Goal: Information Seeking & Learning: Compare options

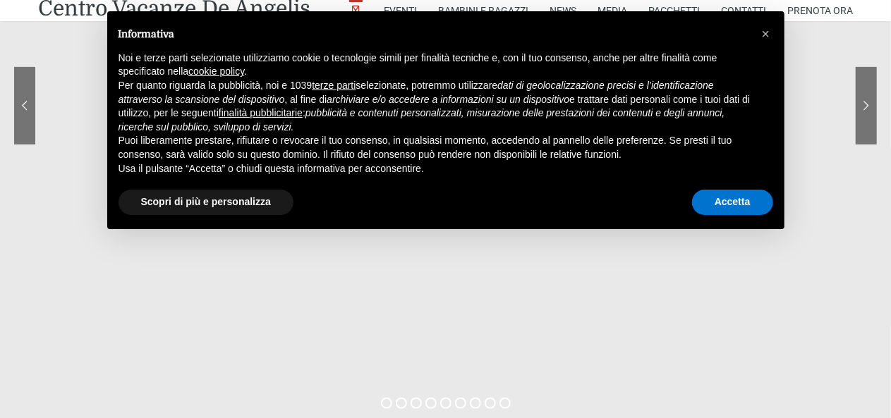
scroll to position [282, 0]
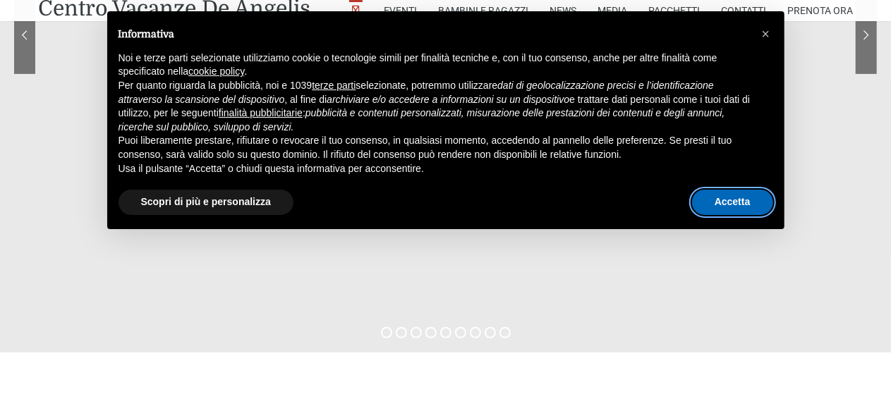
click at [742, 200] on button "Accetta" at bounding box center [732, 202] width 81 height 25
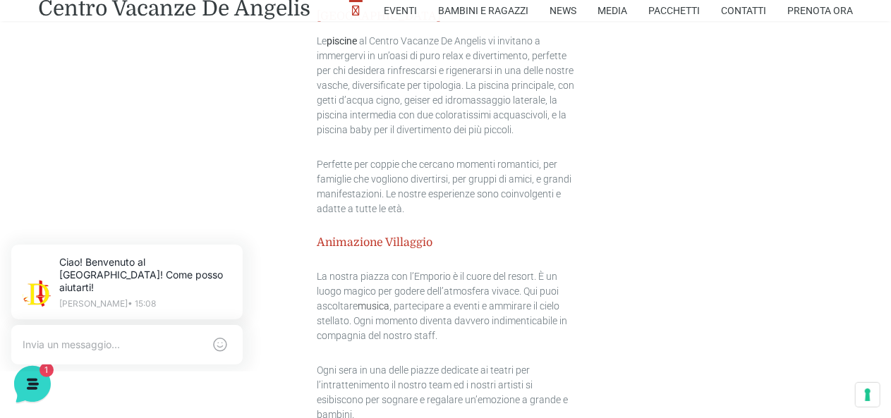
scroll to position [1834, 0]
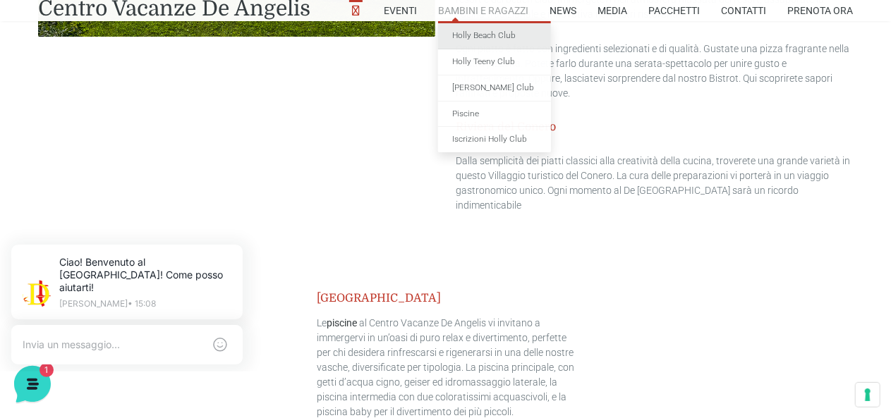
click at [488, 37] on link "Holly Beach Club" at bounding box center [494, 36] width 113 height 26
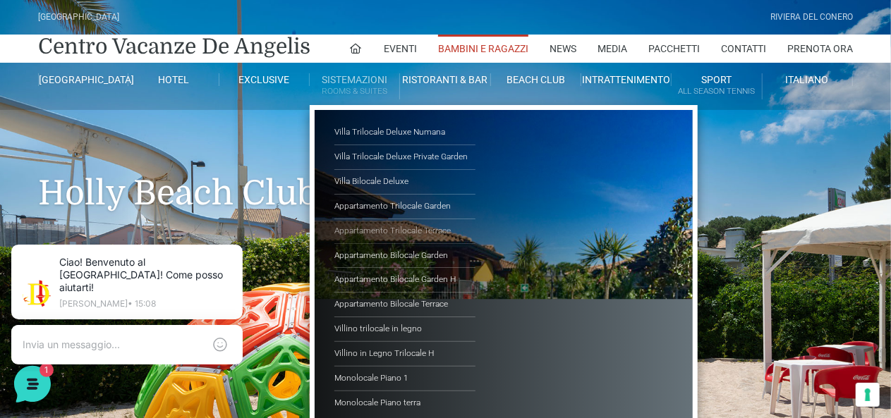
scroll to position [71, 0]
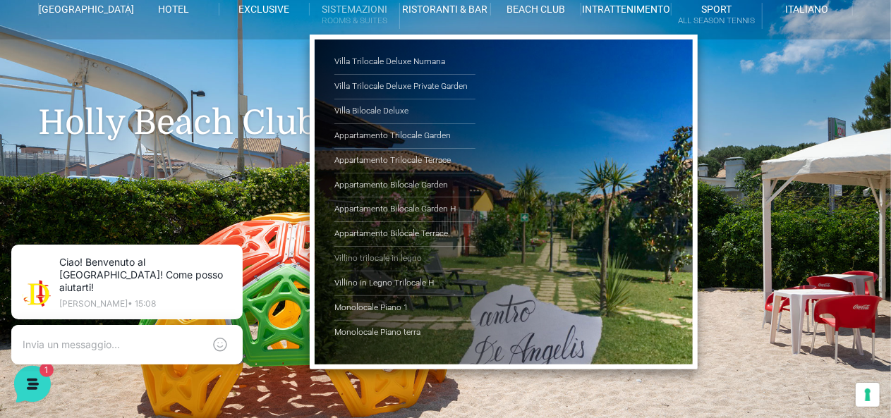
click at [399, 255] on link "Villino trilocale in legno" at bounding box center [404, 259] width 141 height 25
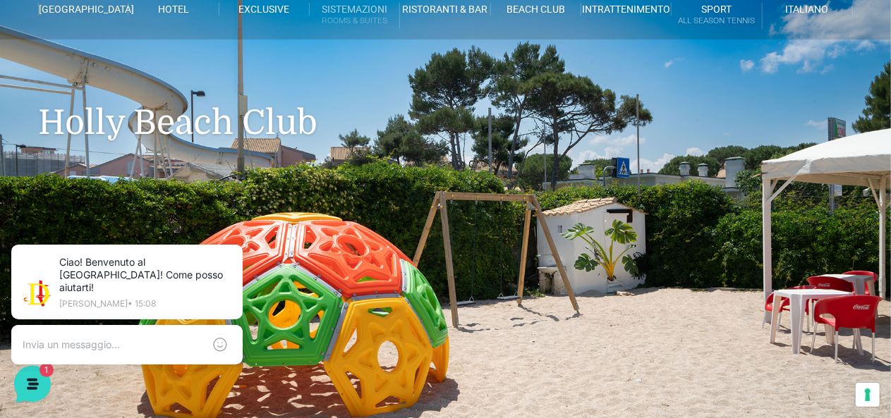
click at [341, 17] on small "Rooms & Suites" at bounding box center [355, 20] width 90 height 13
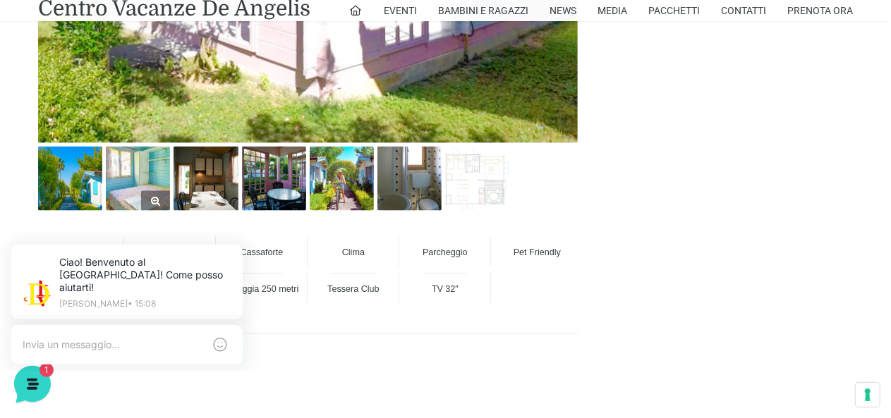
click at [151, 194] on link at bounding box center [138, 179] width 64 height 64
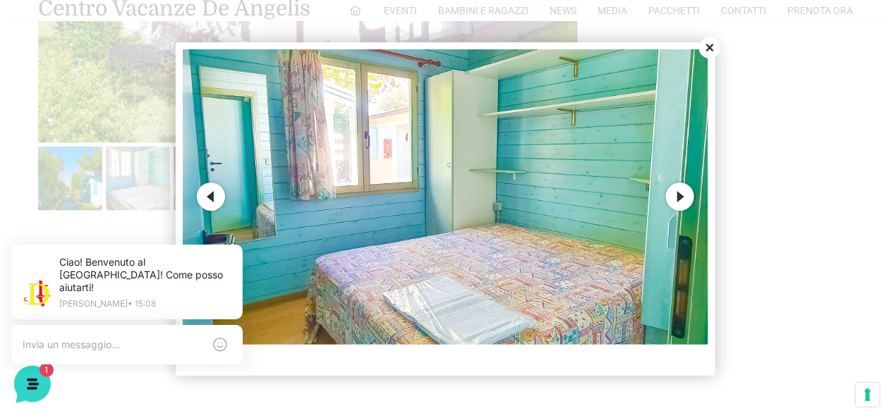
click at [684, 195] on button "Next" at bounding box center [680, 197] width 28 height 28
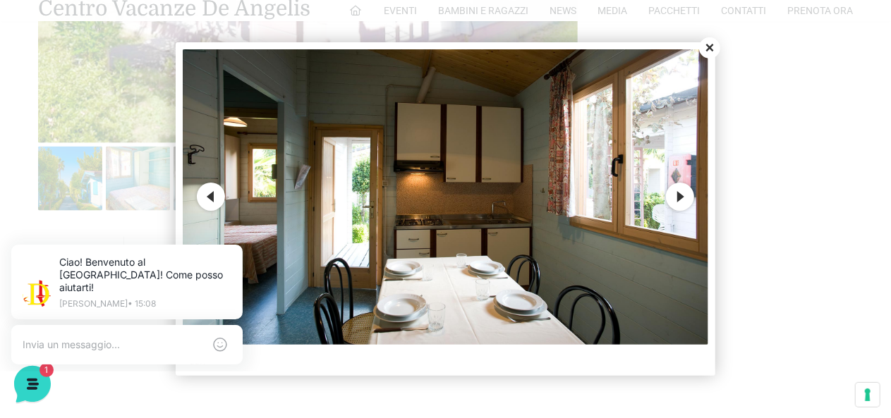
click at [684, 193] on button "Next" at bounding box center [680, 197] width 28 height 28
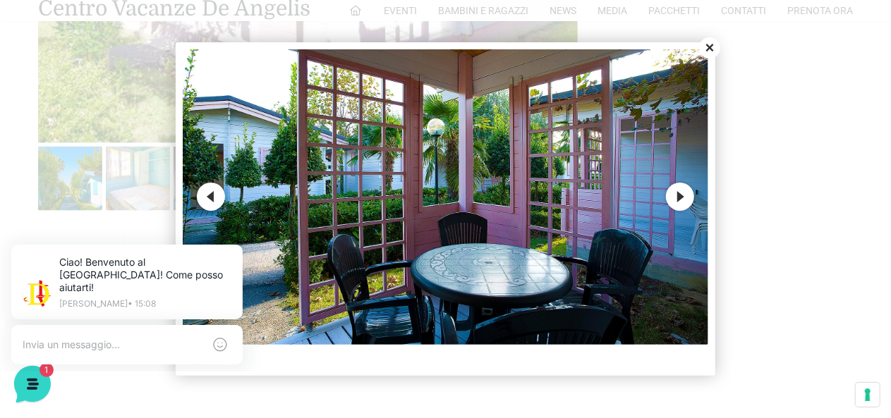
click at [684, 194] on button "Next" at bounding box center [680, 197] width 28 height 28
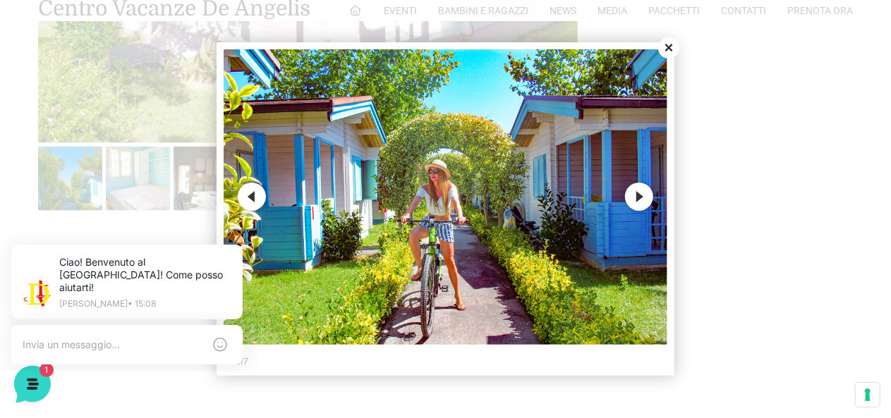
click at [669, 44] on button "Close" at bounding box center [668, 47] width 21 height 21
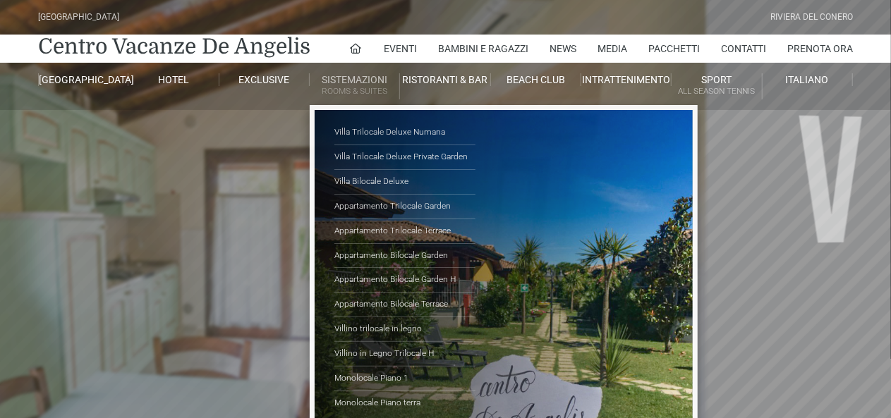
click at [363, 87] on small "Rooms & Suites" at bounding box center [355, 91] width 90 height 13
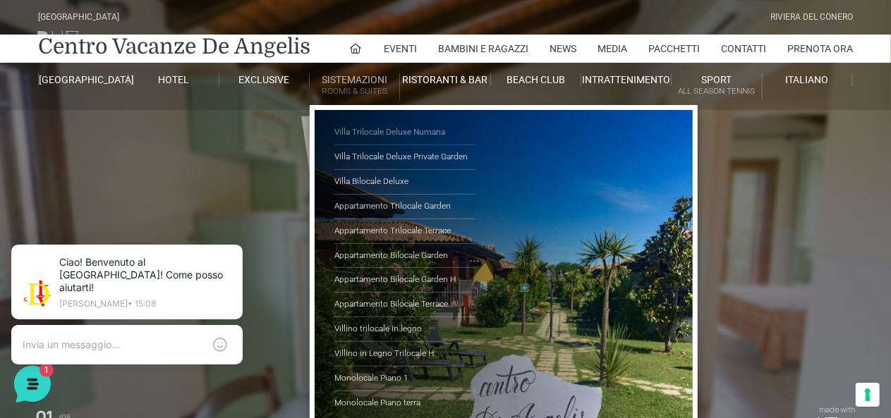
click at [388, 131] on link "Villa Trilocale Deluxe Numana" at bounding box center [404, 133] width 141 height 25
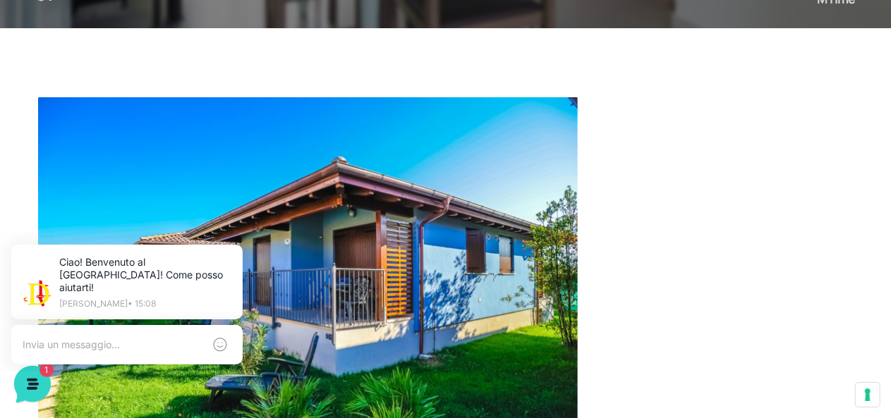
scroll to position [71, 0]
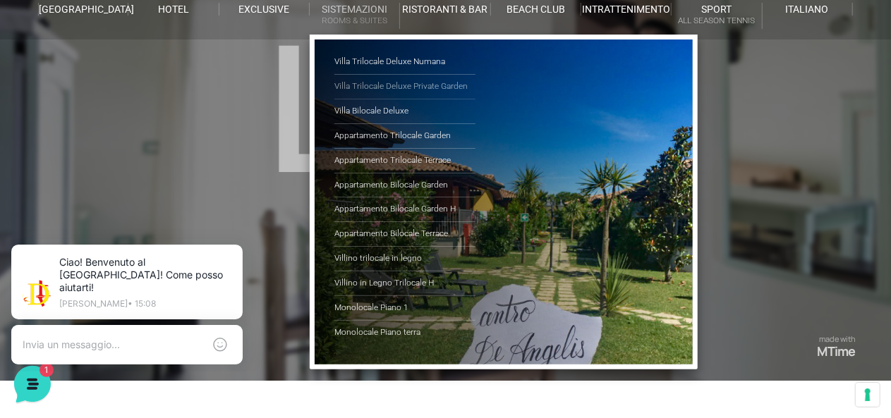
click at [387, 80] on link "Villa Trilocale Deluxe Private Garden" at bounding box center [404, 87] width 141 height 25
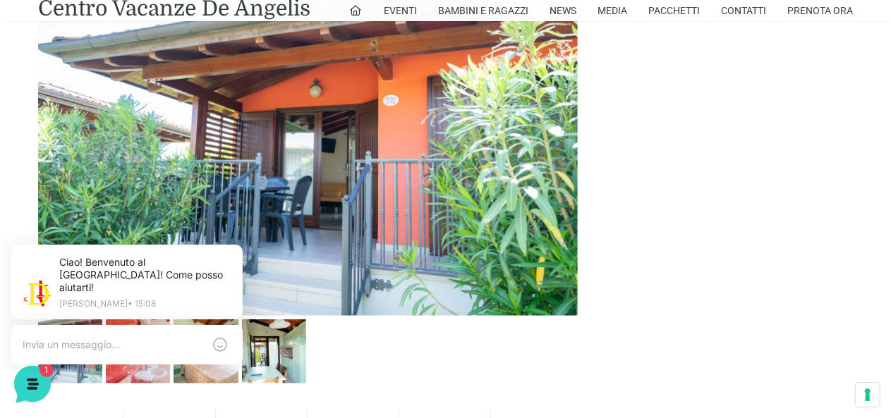
scroll to position [706, 0]
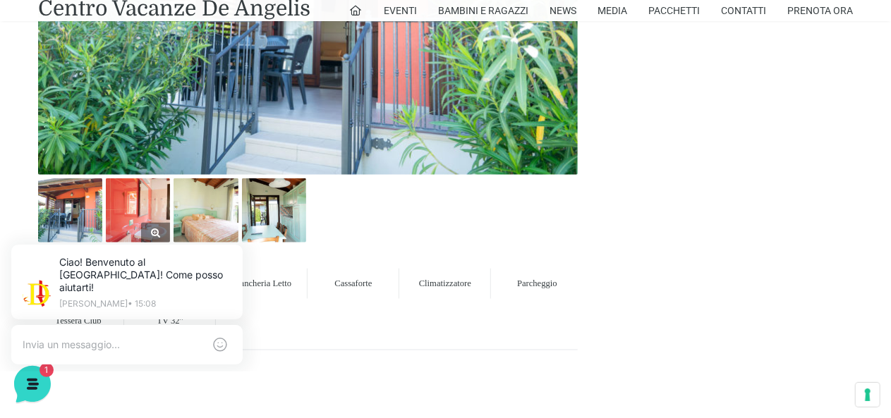
click at [141, 200] on img at bounding box center [138, 211] width 64 height 64
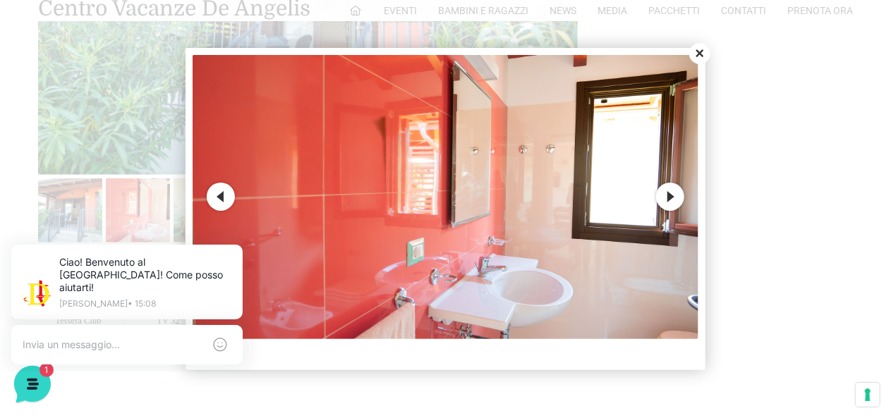
click at [670, 193] on button "Next" at bounding box center [670, 197] width 28 height 28
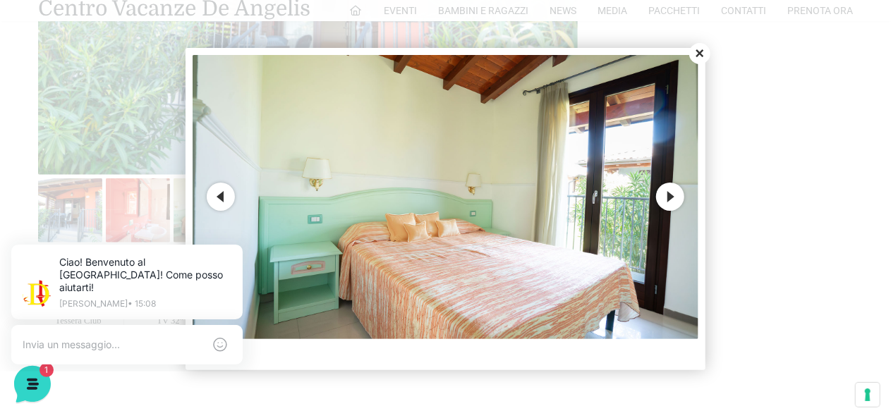
click at [670, 193] on button "Next" at bounding box center [670, 197] width 28 height 28
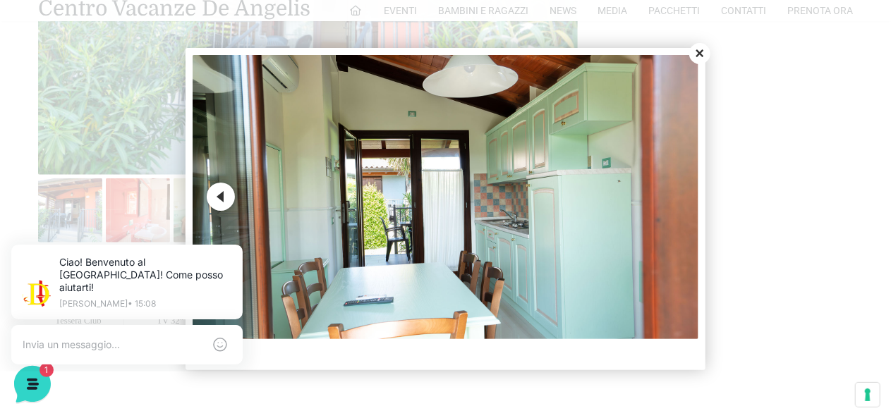
click at [670, 193] on img at bounding box center [445, 197] width 505 height 284
click at [703, 54] on button "Close" at bounding box center [699, 53] width 21 height 21
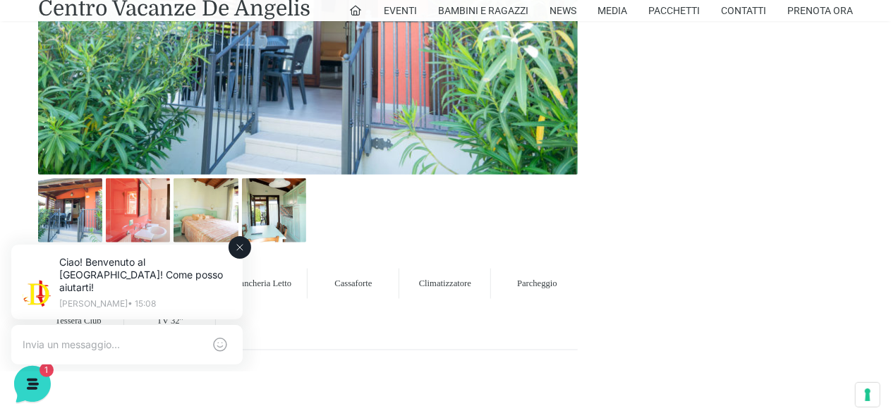
click at [238, 243] on icon at bounding box center [239, 246] width 11 height 11
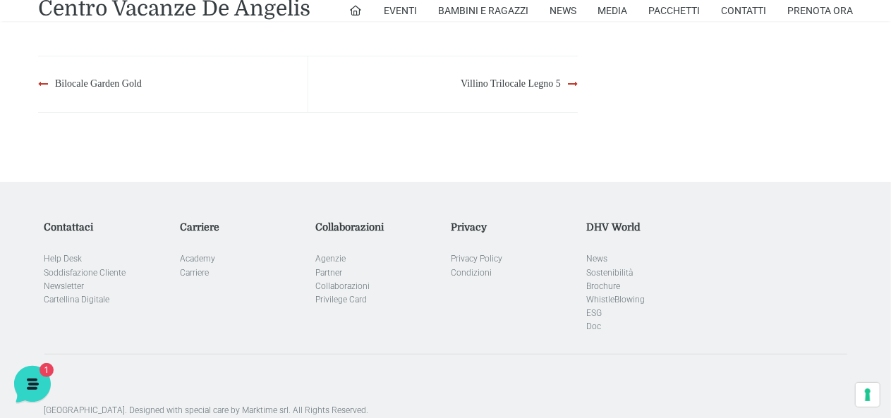
scroll to position [2611, 0]
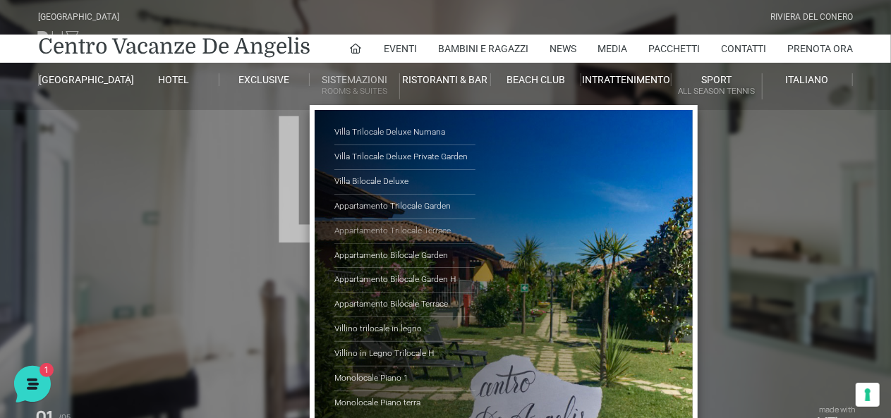
click at [397, 228] on link "Appartamento Trilocale Terrace" at bounding box center [404, 231] width 141 height 25
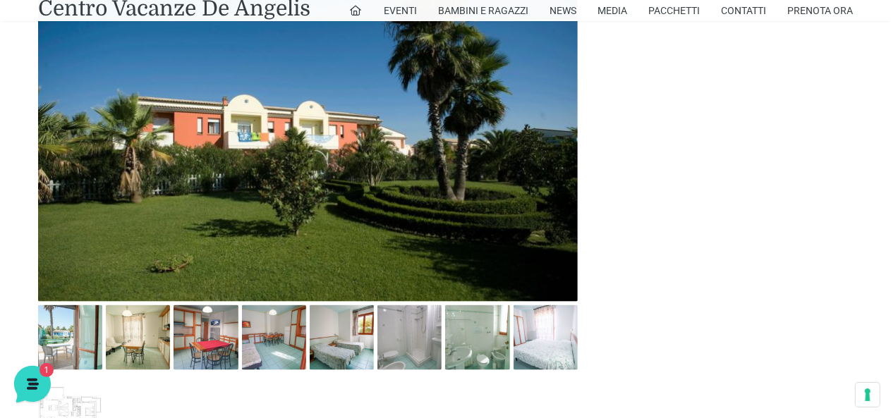
scroll to position [917, 0]
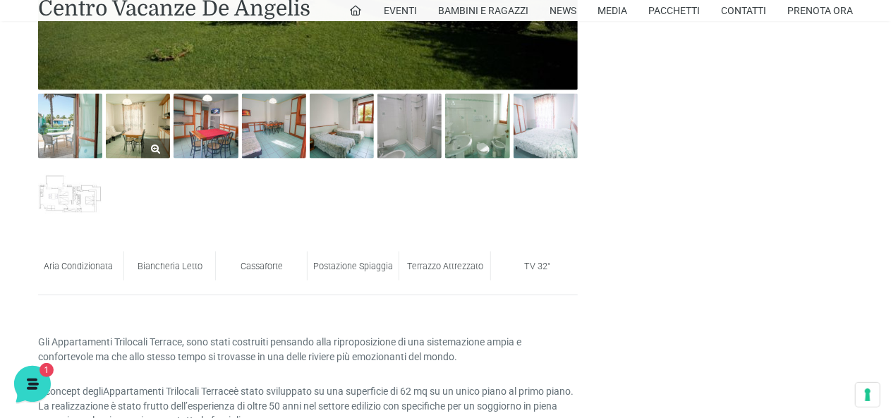
click at [137, 135] on img at bounding box center [138, 126] width 64 height 64
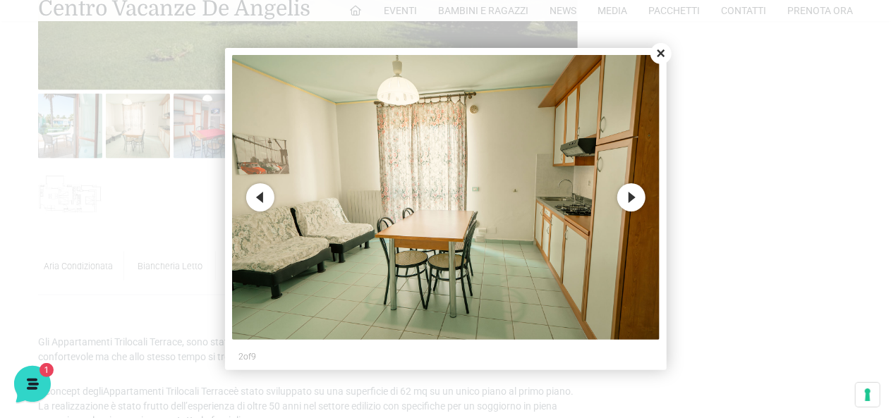
click at [627, 197] on button "Next" at bounding box center [631, 197] width 28 height 28
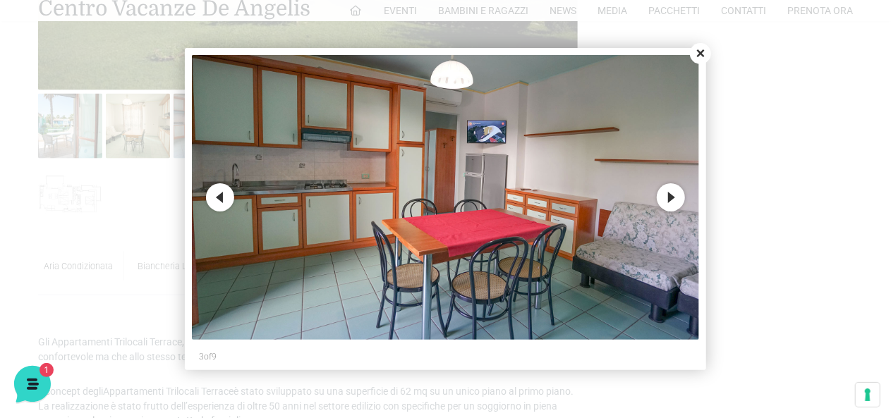
click at [630, 196] on img at bounding box center [445, 197] width 507 height 285
click at [698, 56] on button "Close" at bounding box center [700, 53] width 21 height 21
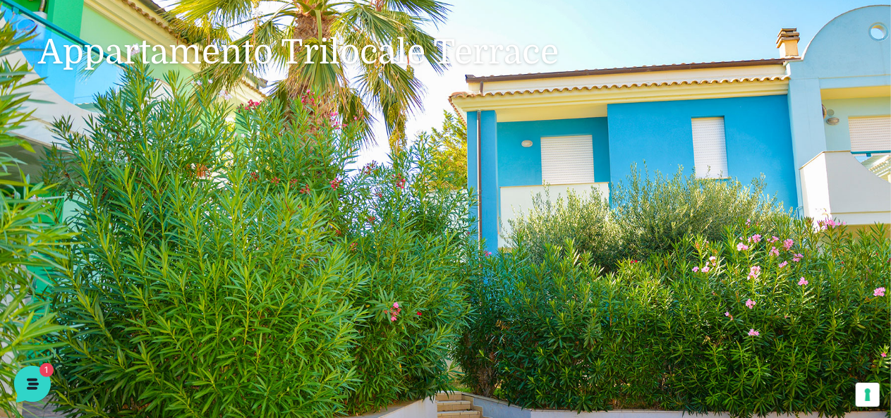
scroll to position [0, 0]
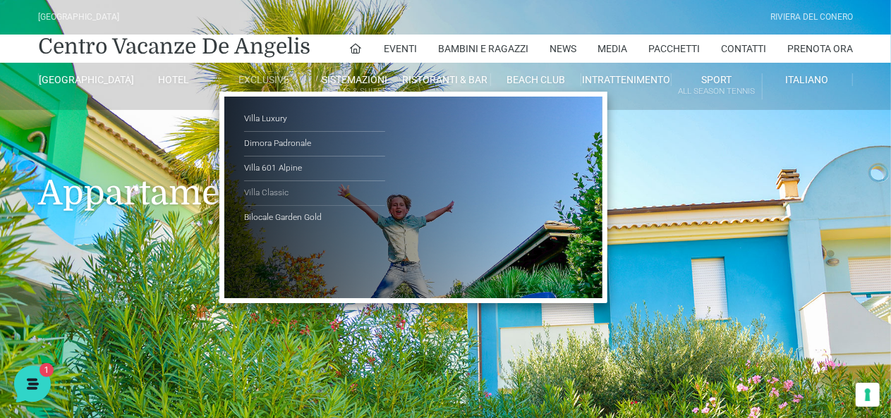
click at [288, 195] on link "Villa Classic" at bounding box center [314, 193] width 141 height 25
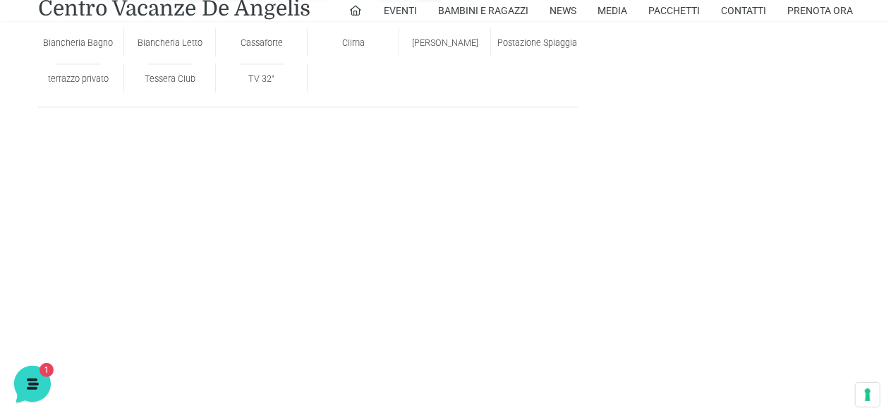
scroll to position [1270, 0]
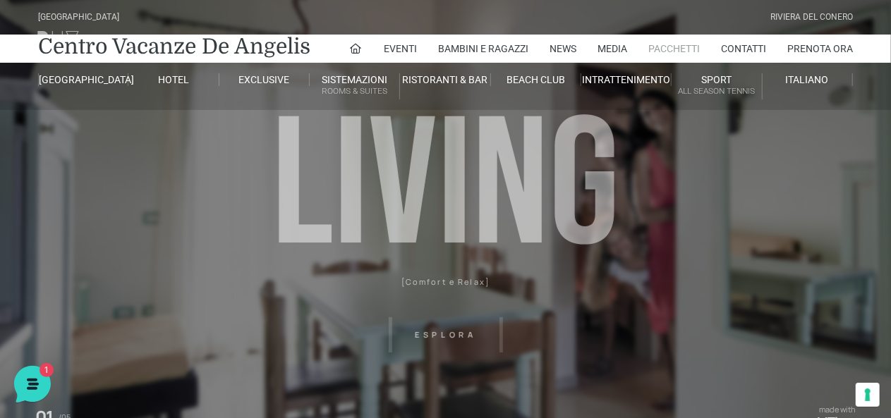
click at [679, 52] on link "Pacchetti" at bounding box center [674, 49] width 52 height 28
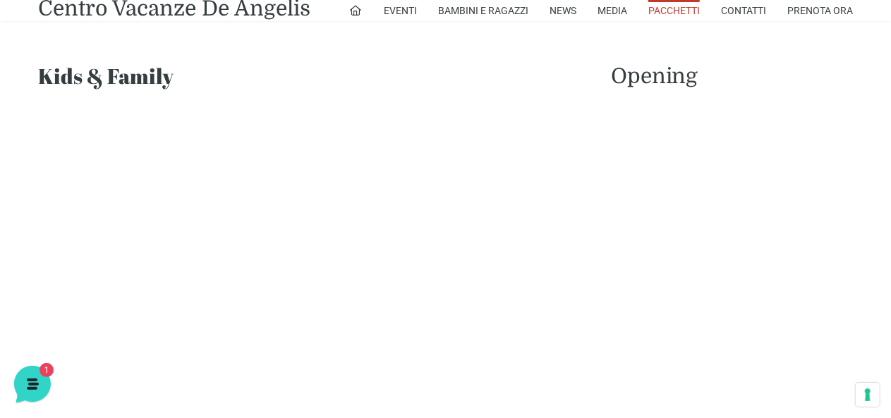
scroll to position [1341, 0]
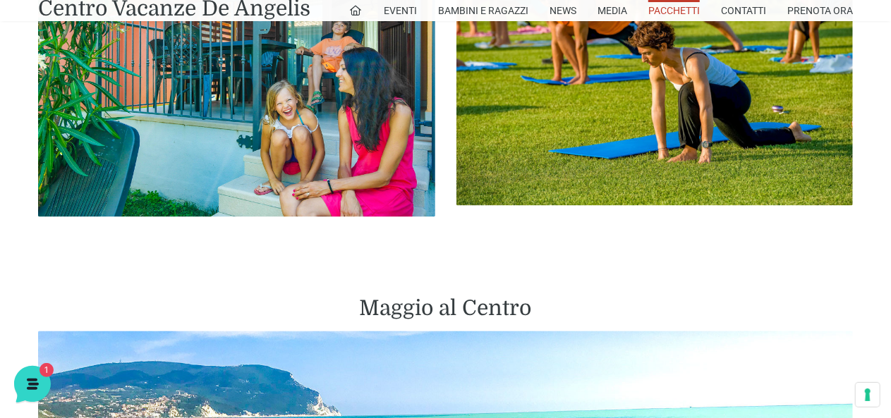
click at [326, 114] on img at bounding box center [236, 84] width 397 height 265
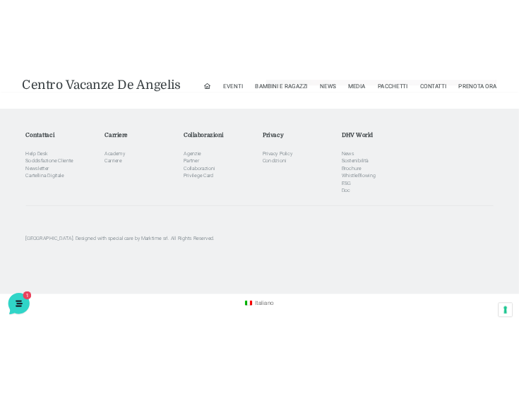
scroll to position [1519, 0]
